Goal: Task Accomplishment & Management: Use online tool/utility

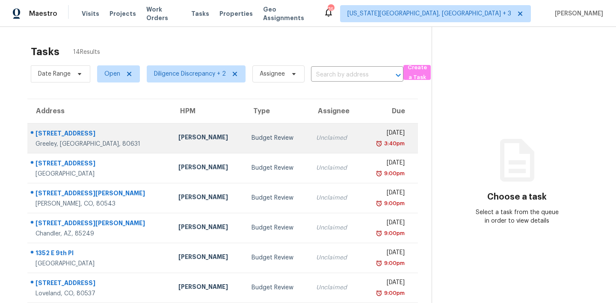
click at [367, 139] on div "3:40pm" at bounding box center [385, 143] width 37 height 9
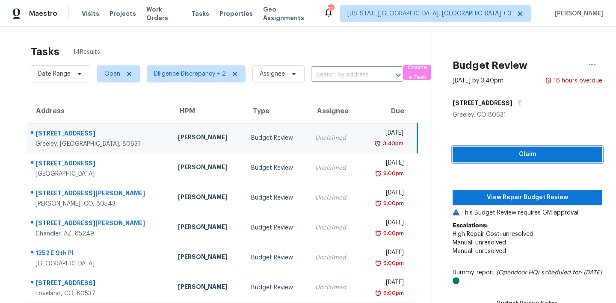
click at [495, 151] on span "Claim" at bounding box center [527, 154] width 136 height 11
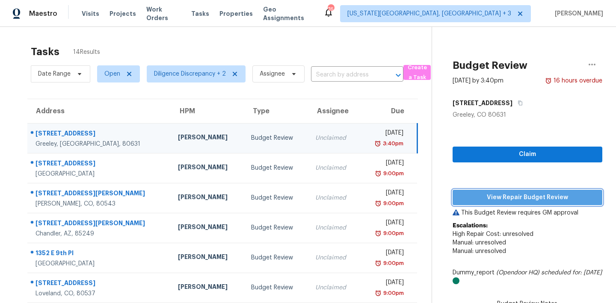
click at [494, 200] on span "View Repair Budget Review" at bounding box center [527, 197] width 136 height 11
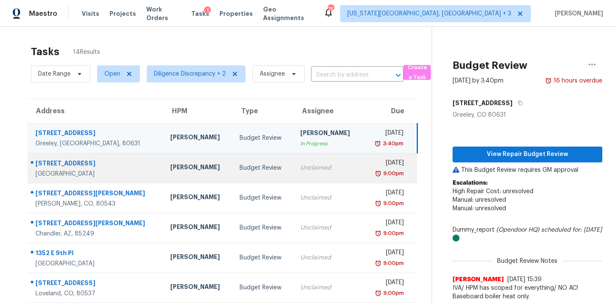
click at [301, 175] on td "Unclaimed" at bounding box center [327, 168] width 69 height 30
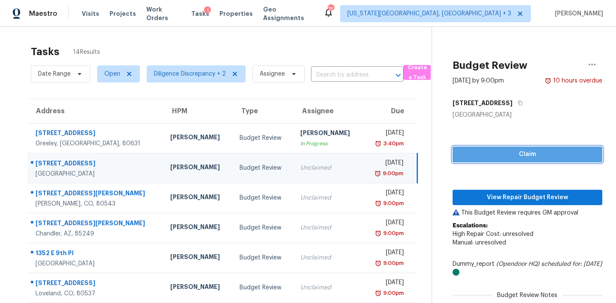
click at [469, 156] on span "Claim" at bounding box center [527, 154] width 136 height 11
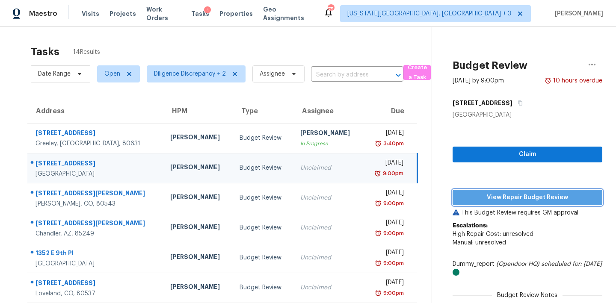
click at [475, 193] on span "View Repair Budget Review" at bounding box center [527, 197] width 136 height 11
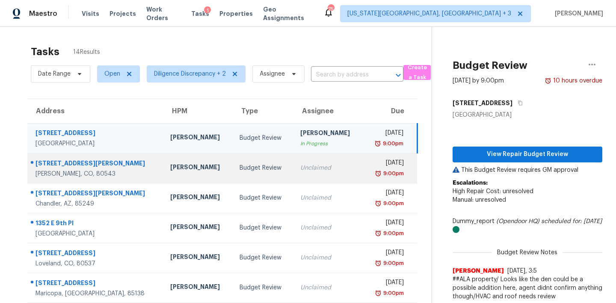
click at [362, 176] on td "Mon, Sep 1st 2025 9:00pm" at bounding box center [389, 168] width 54 height 30
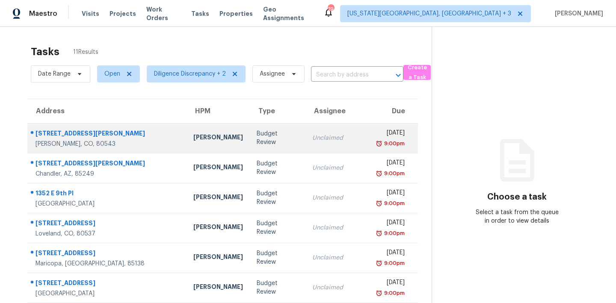
click at [375, 135] on div "[DATE]" at bounding box center [389, 134] width 29 height 11
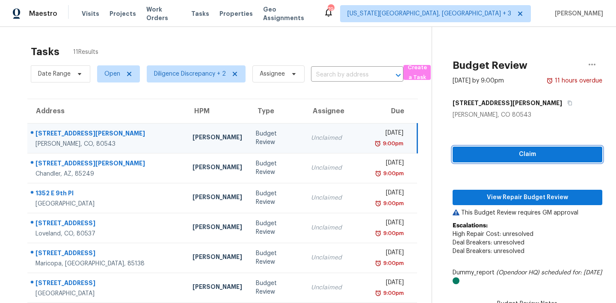
click at [509, 149] on button "Claim" at bounding box center [527, 155] width 150 height 16
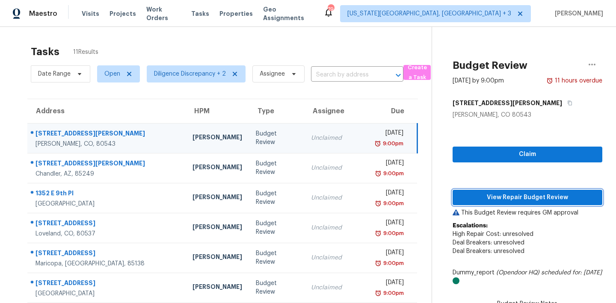
click at [501, 200] on span "View Repair Budget Review" at bounding box center [527, 197] width 136 height 11
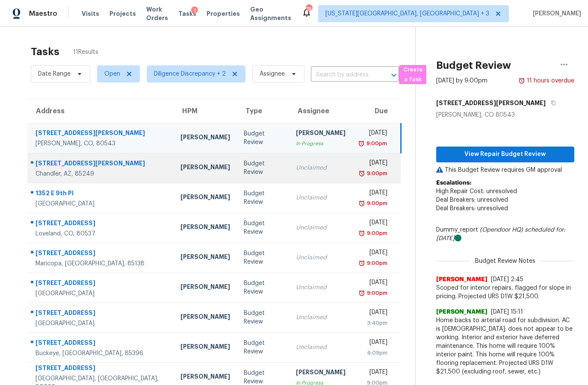
click at [309, 159] on td "Unclaimed" at bounding box center [320, 168] width 63 height 30
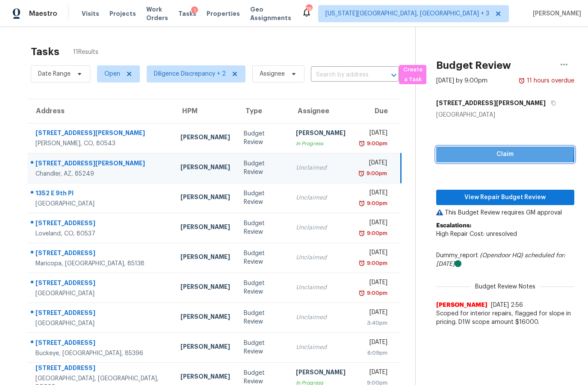
click at [461, 148] on button "Claim" at bounding box center [505, 155] width 138 height 16
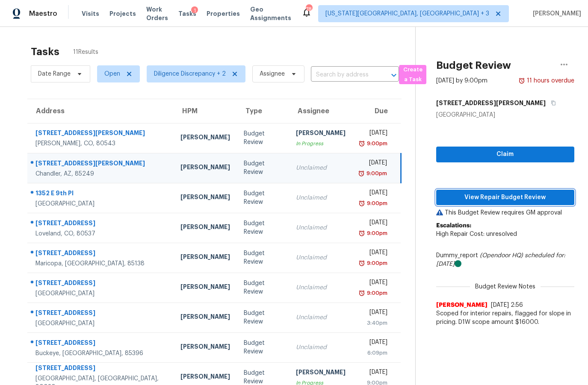
click at [489, 198] on span "View Repair Budget Review" at bounding box center [505, 197] width 124 height 11
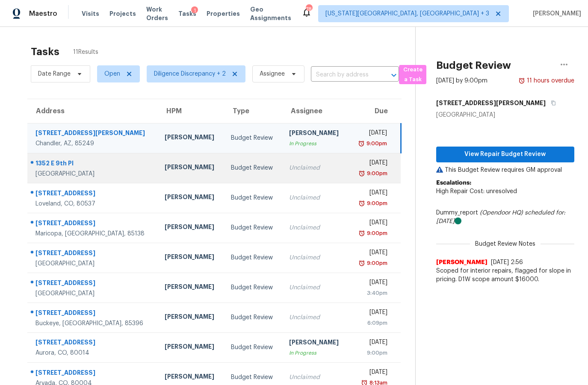
click at [299, 166] on div "Unclaimed" at bounding box center [315, 168] width 53 height 9
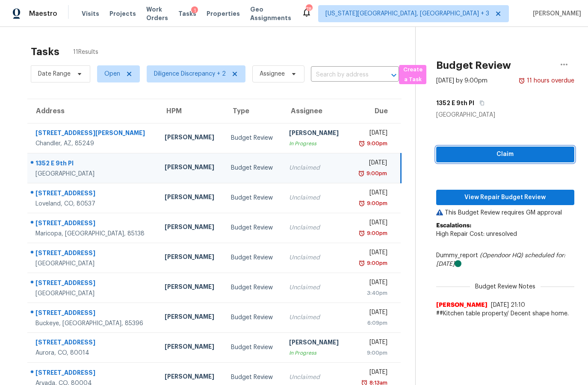
click at [497, 150] on span "Claim" at bounding box center [505, 154] width 124 height 11
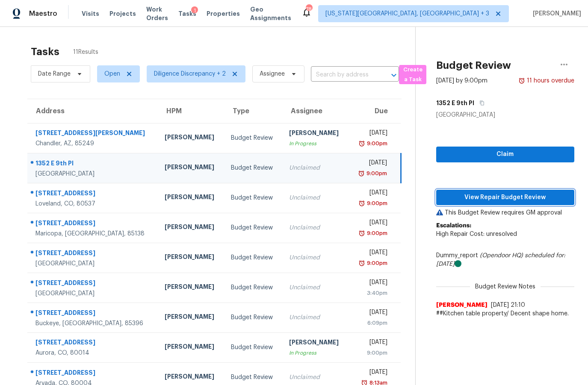
click at [484, 197] on span "View Repair Budget Review" at bounding box center [505, 197] width 124 height 11
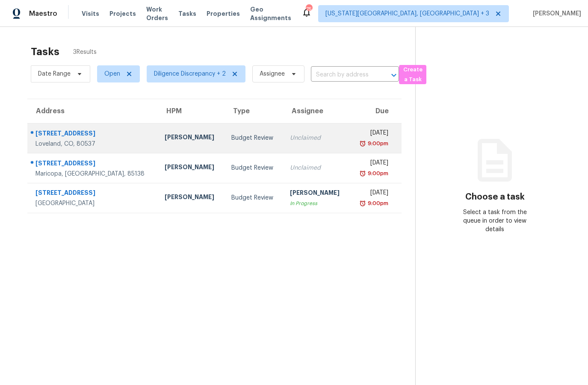
click at [368, 135] on div "[DATE]" at bounding box center [372, 134] width 32 height 11
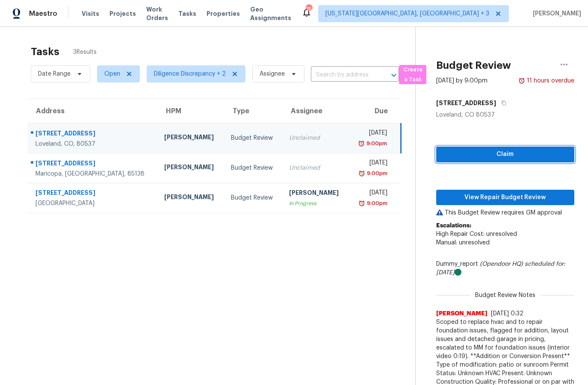
click at [504, 153] on span "Claim" at bounding box center [505, 154] width 124 height 11
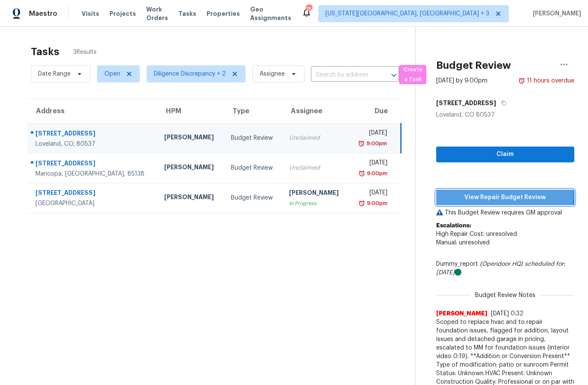
click at [481, 196] on span "View Repair Budget Review" at bounding box center [505, 197] width 124 height 11
